Goal: Information Seeking & Learning: Learn about a topic

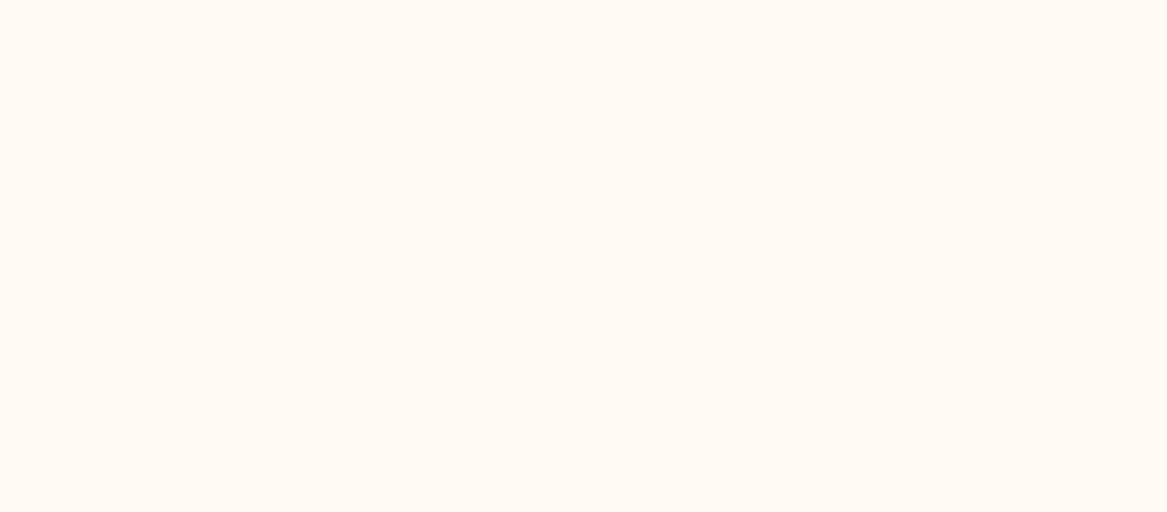
click at [284, 0] on html at bounding box center [583, 0] width 1167 height 0
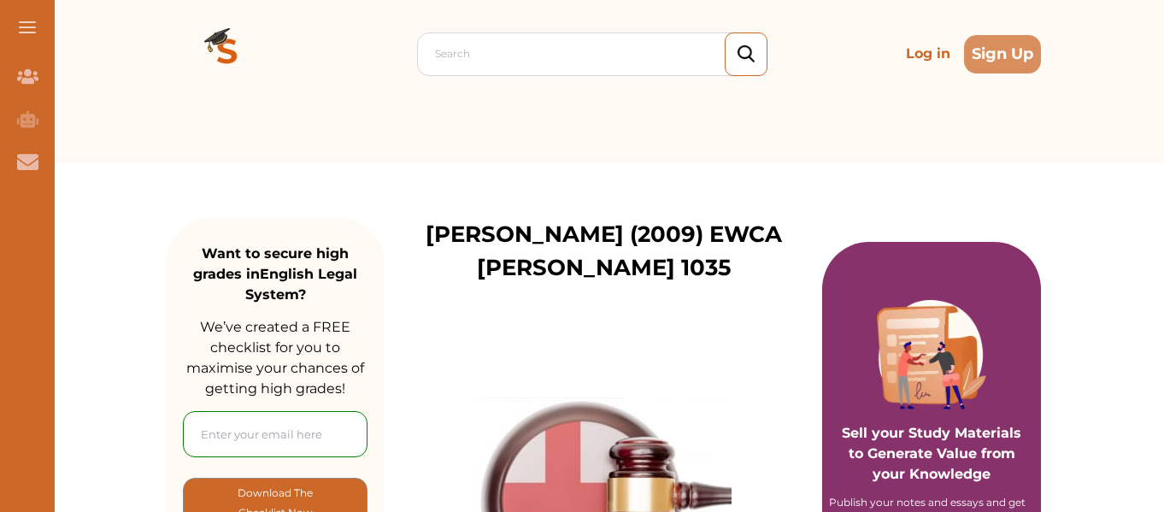
scroll to position [66, 0]
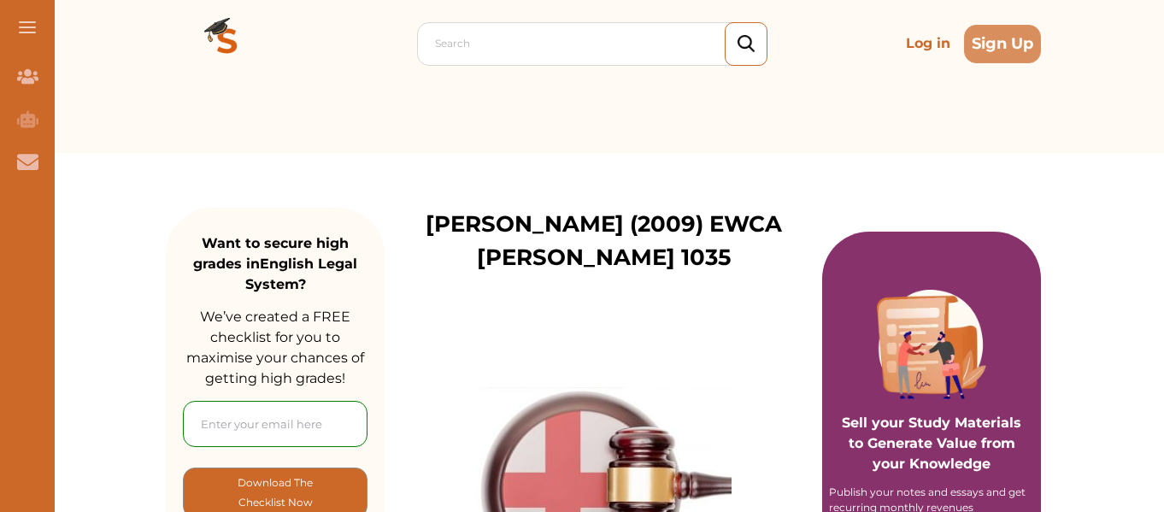
drag, startPoint x: 1166, startPoint y: 89, endPoint x: 1161, endPoint y: 115, distance: 27.0
click at [1161, 115] on div "Search Log in Sign Up Search Log in Sign Up" at bounding box center [603, 43] width 1121 height 219
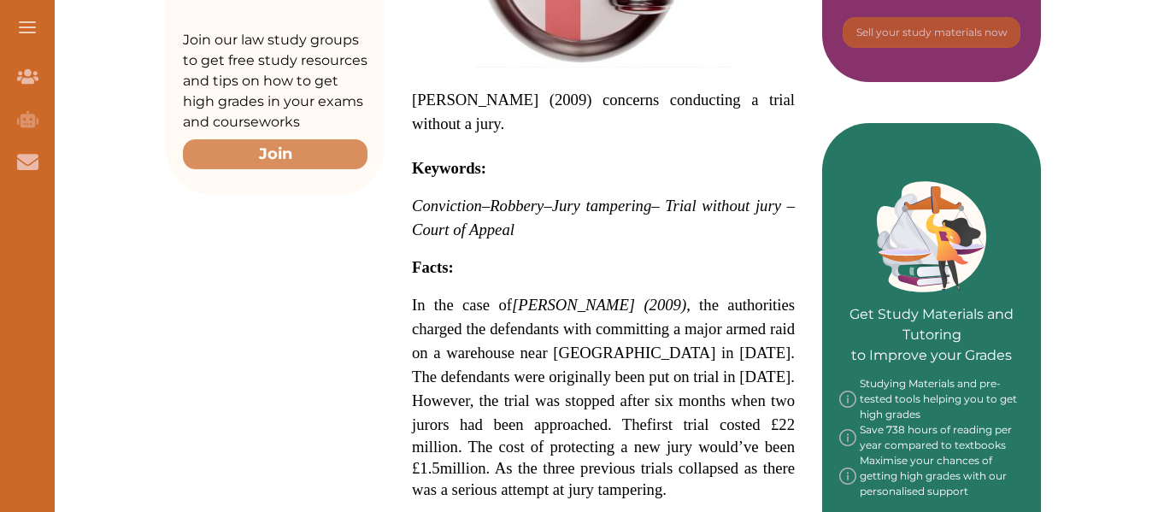
scroll to position [597, 0]
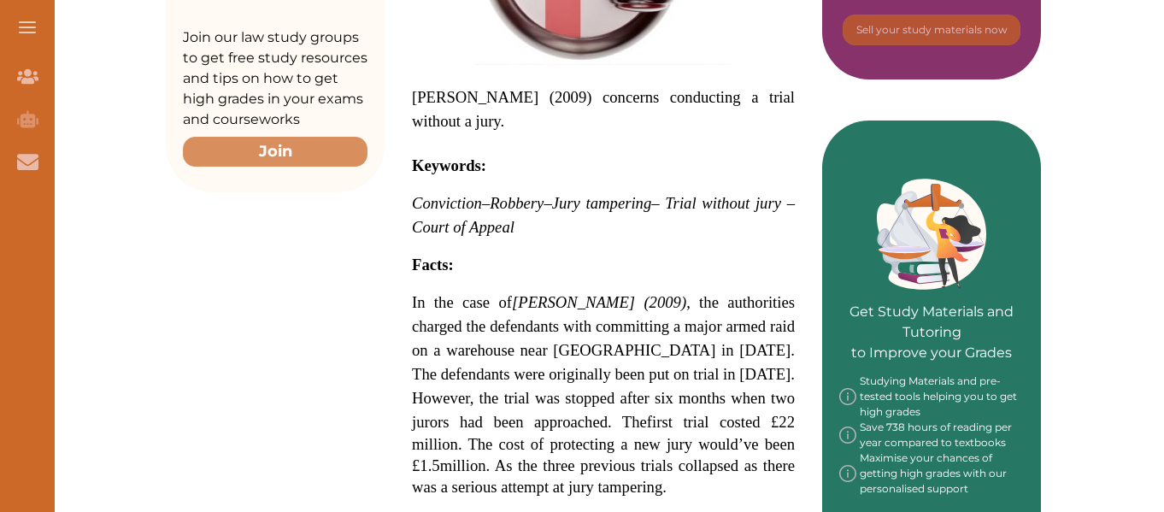
drag, startPoint x: 1163, startPoint y: 220, endPoint x: 1163, endPoint y: 243, distance: 23.9
click at [1163, 243] on div "Want to secure high grades in English Legal System ? We’ve created a FREE check…" at bounding box center [603, 512] width 1121 height 1780
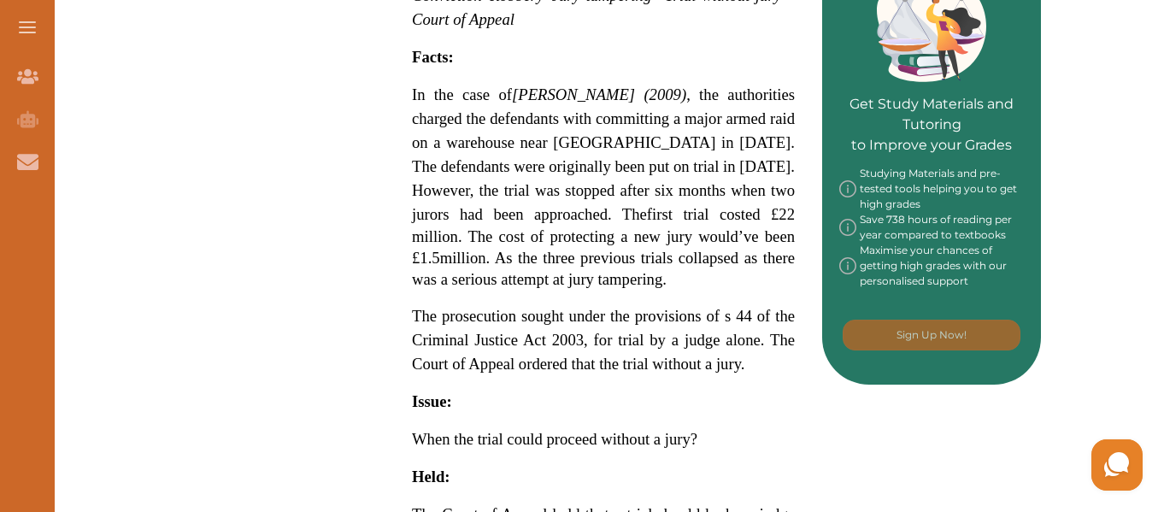
scroll to position [0, 0]
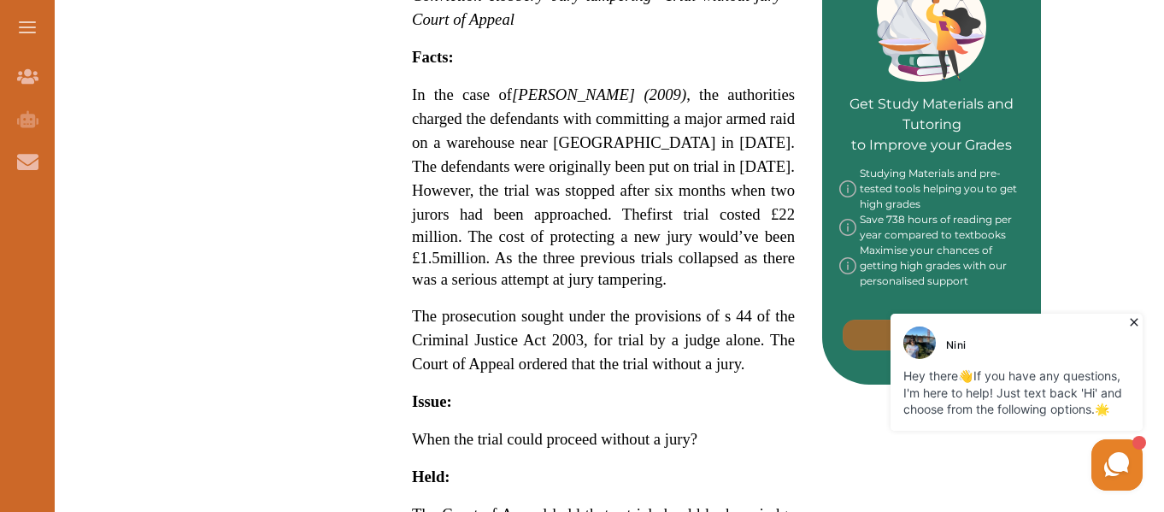
click at [1152, 315] on div "Want to secure high grades in English Legal System ? We’ve created a FREE check…" at bounding box center [603, 304] width 1121 height 1780
click at [1130, 326] on icon at bounding box center [1133, 322] width 17 height 17
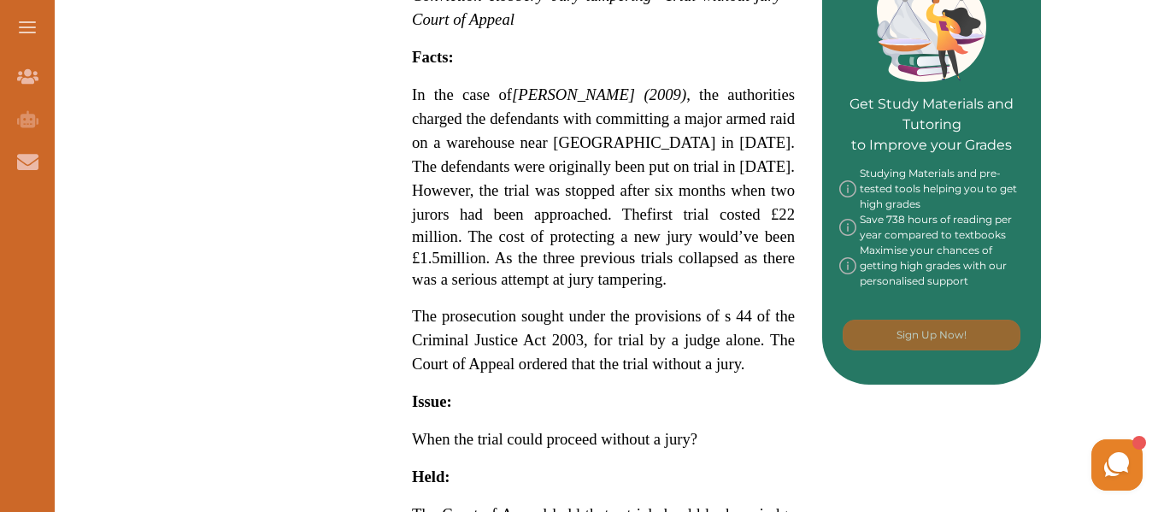
click at [1128, 150] on div "Want to secure high grades in English Legal System ? We’ve created a FREE check…" at bounding box center [603, 304] width 1121 height 1780
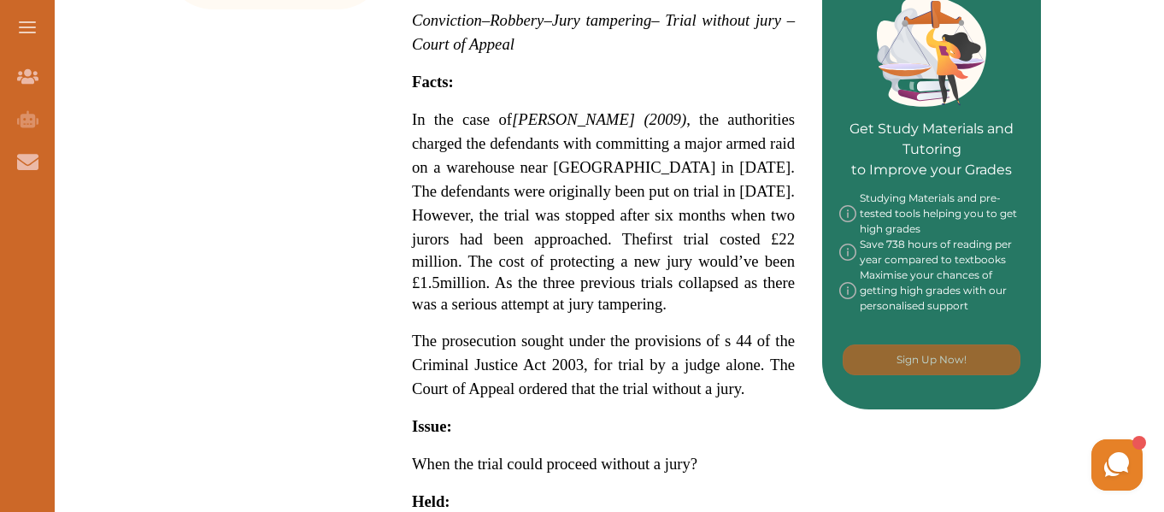
scroll to position [785, 0]
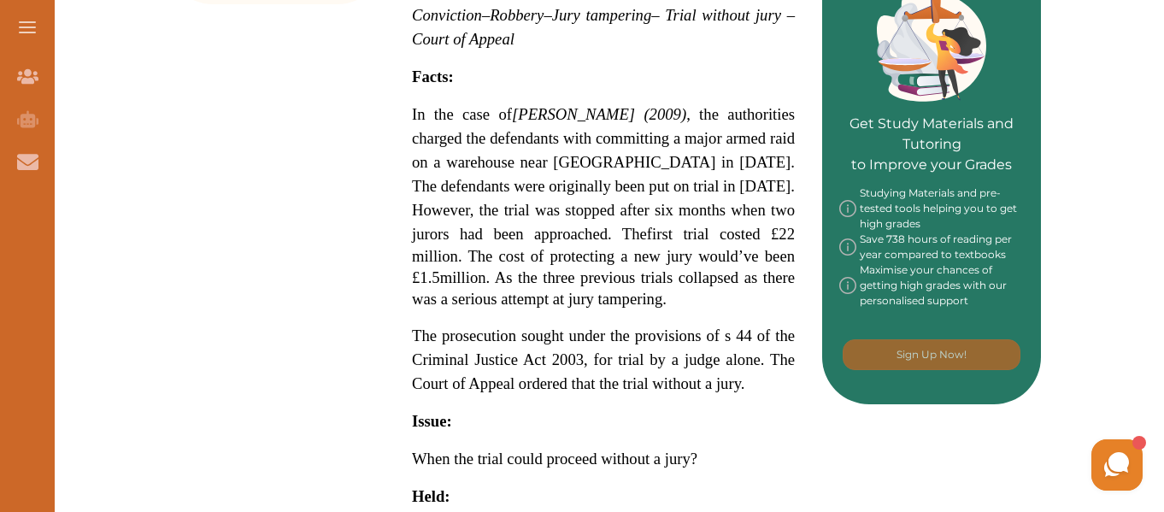
drag, startPoint x: 1166, startPoint y: 331, endPoint x: 1163, endPoint y: 213, distance: 118.8
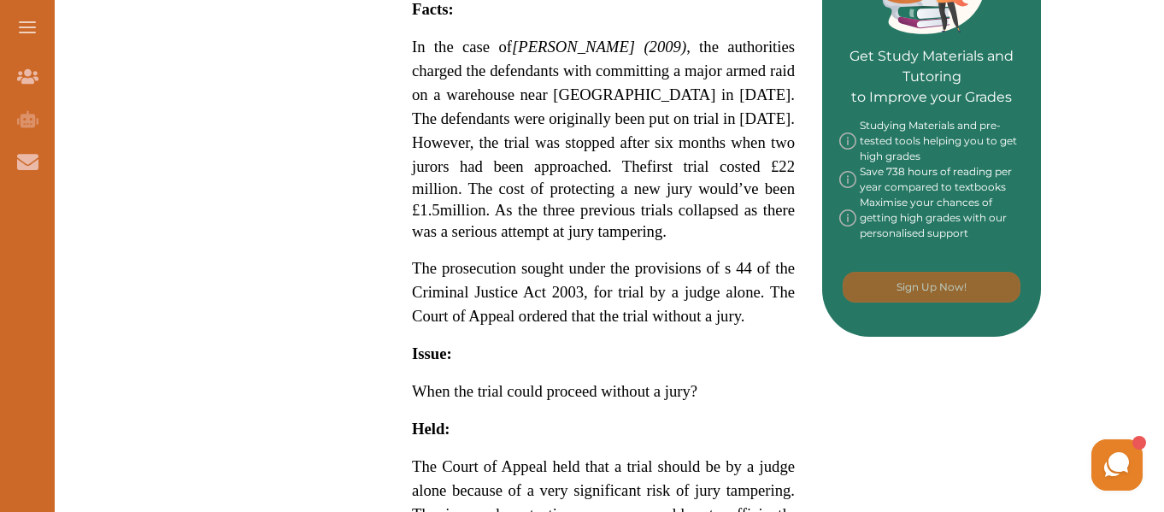
scroll to position [843, 0]
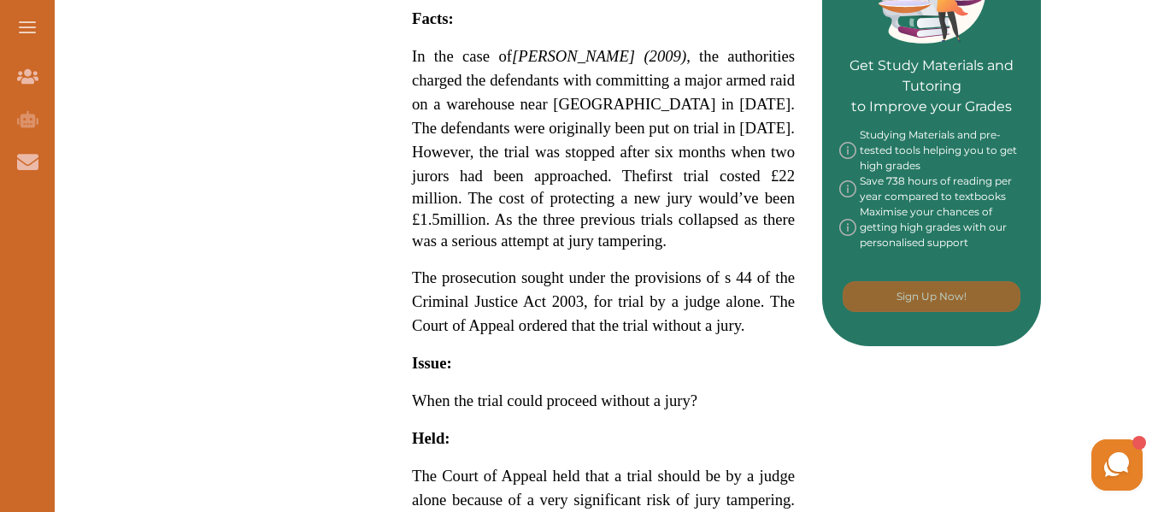
click at [1094, 190] on div "Want to secure high grades in English Legal System ? We’ve created a FREE check…" at bounding box center [603, 266] width 1121 height 1780
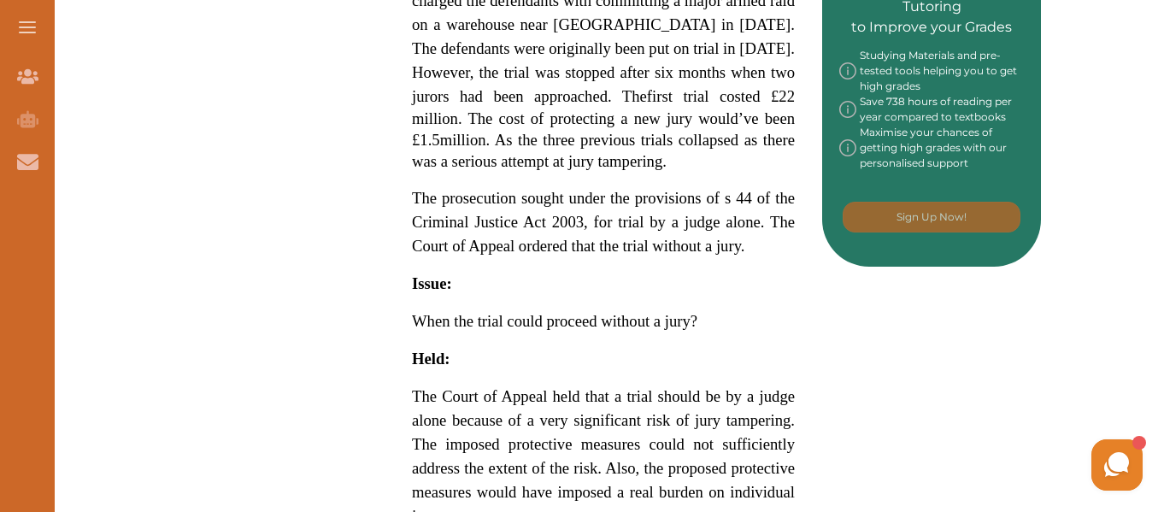
scroll to position [923, 0]
